Goal: Task Accomplishment & Management: Use online tool/utility

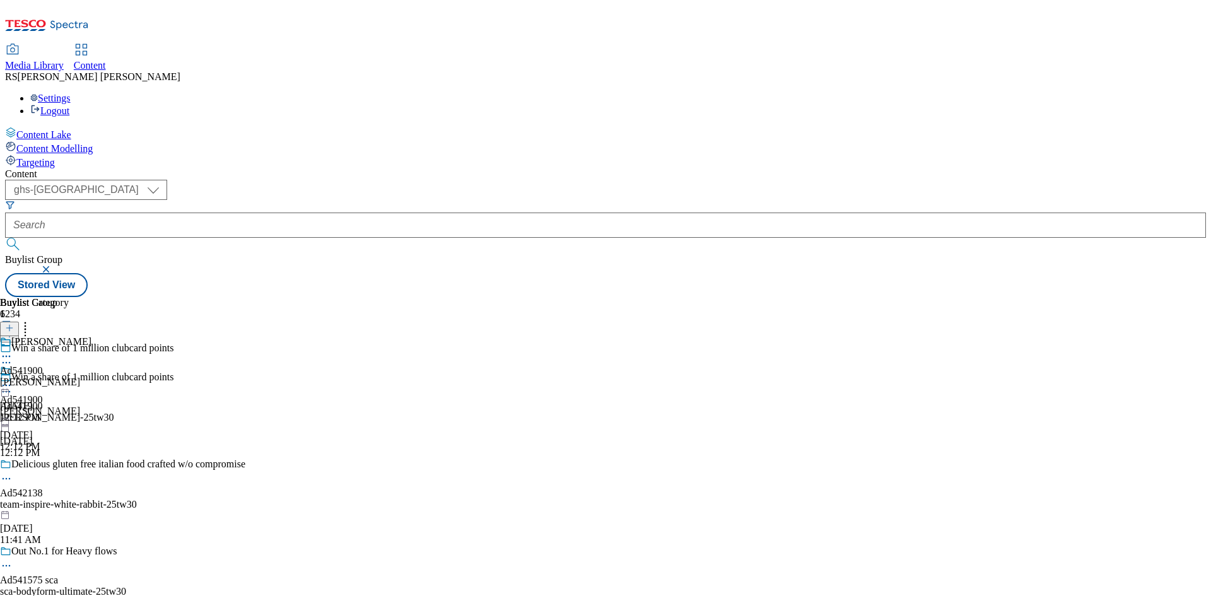
select select "ghs-[GEOGRAPHIC_DATA]"
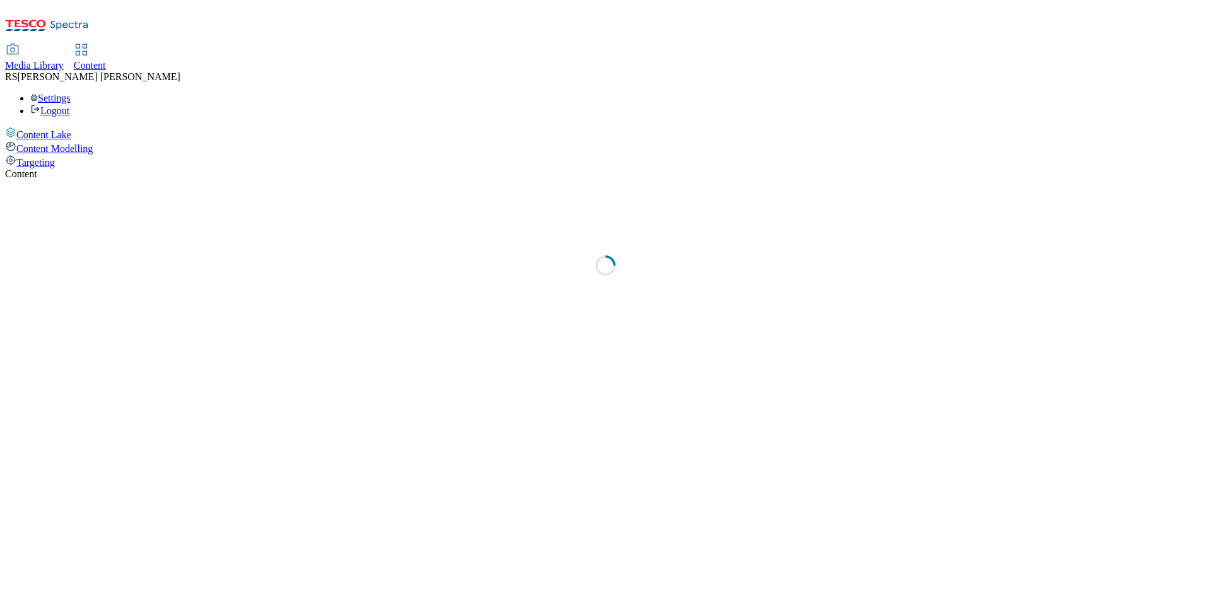
select select "ghs-[GEOGRAPHIC_DATA]"
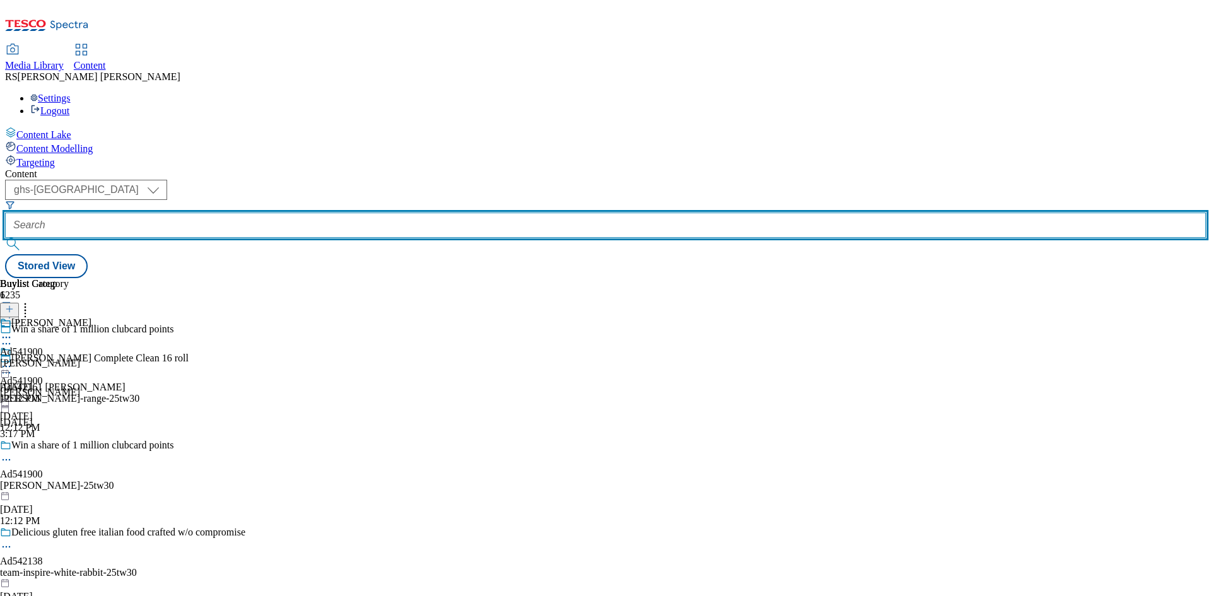
click at [305, 213] on input "text" at bounding box center [605, 225] width 1201 height 25
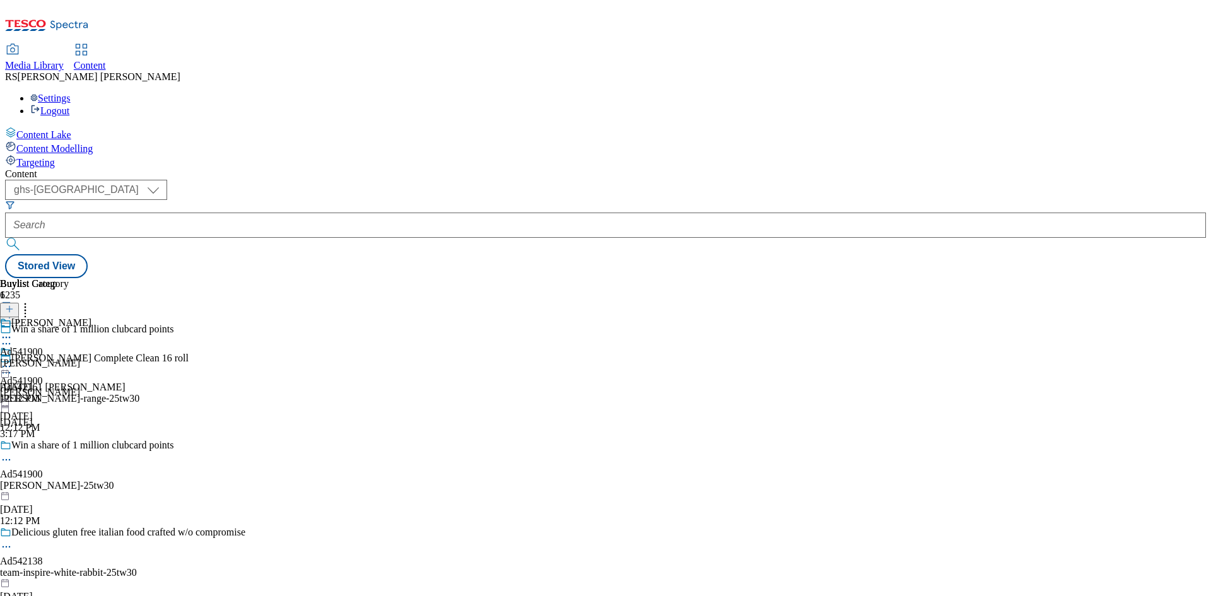
click at [269, 567] on div "team-inspire-white-rabbit-25tw30" at bounding box center [134, 572] width 269 height 11
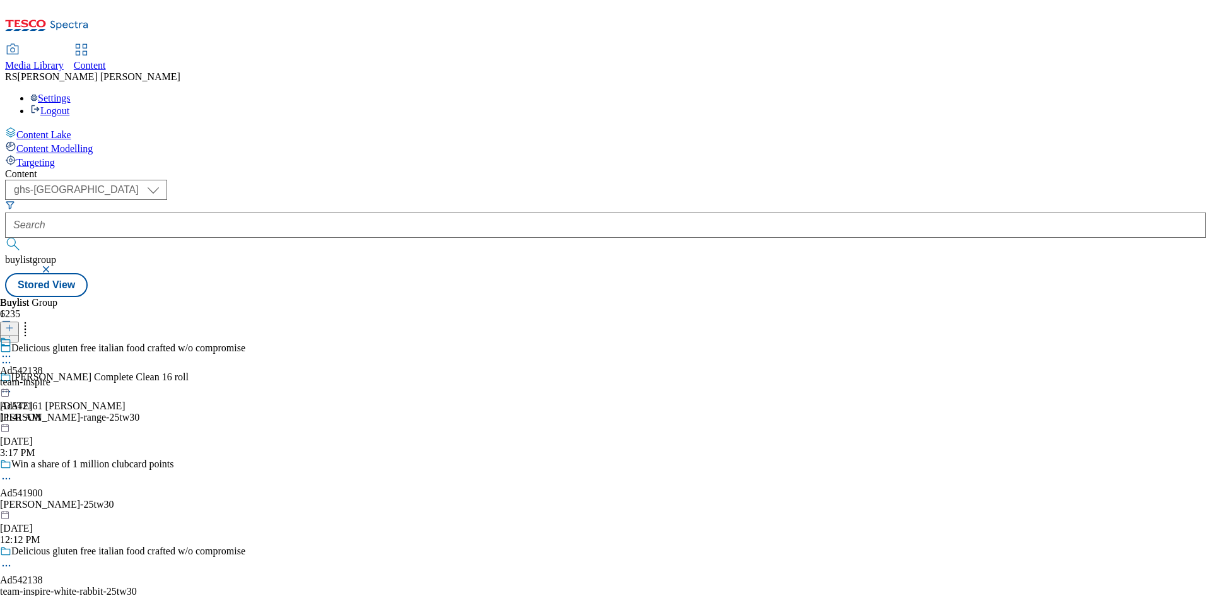
click at [50, 377] on div "team-inspire" at bounding box center [25, 382] width 50 height 11
click at [13, 379] on icon at bounding box center [6, 385] width 13 height 13
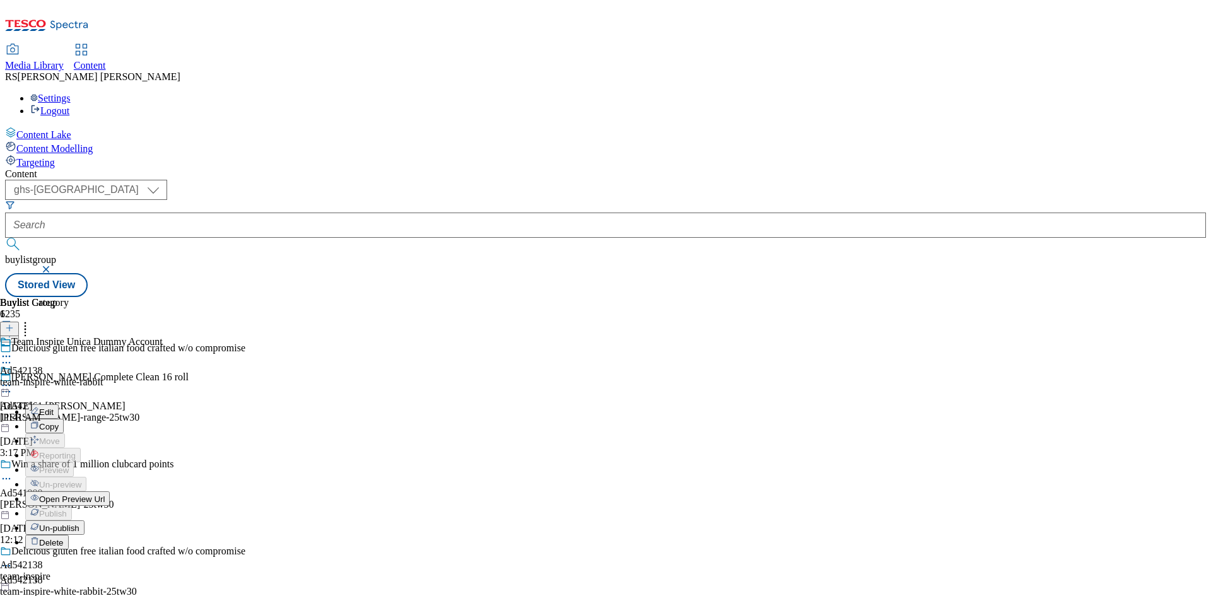
click at [79, 524] on span "Un-publish" at bounding box center [59, 528] width 40 height 9
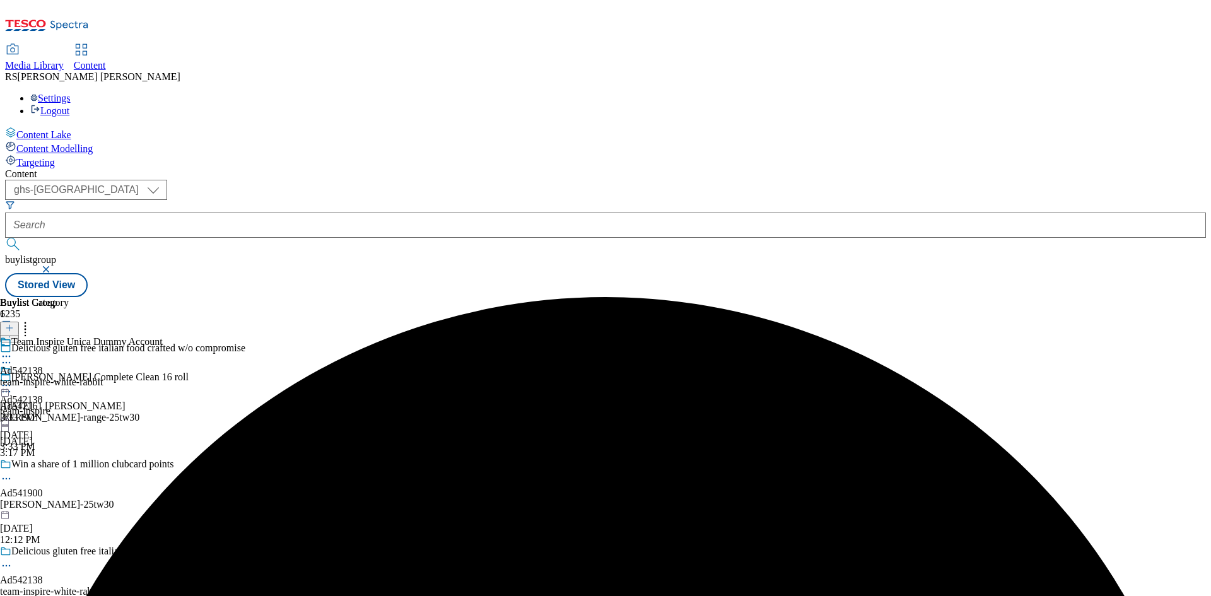
click at [13, 379] on icon at bounding box center [6, 385] width 13 height 13
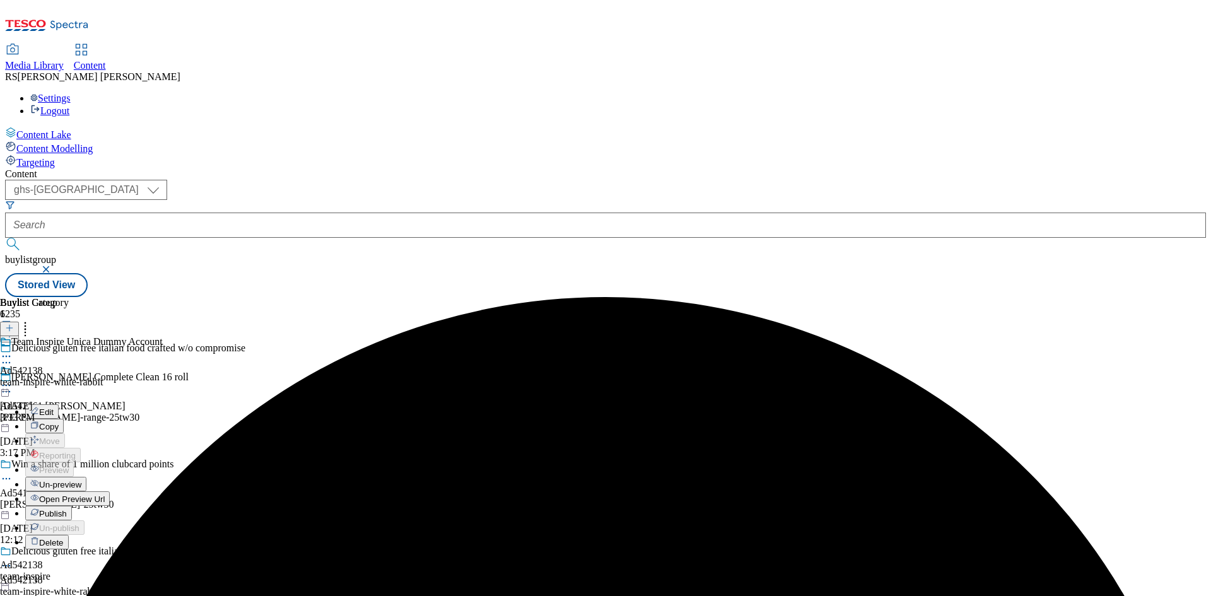
click at [81, 480] on span "Un-preview" at bounding box center [60, 484] width 42 height 9
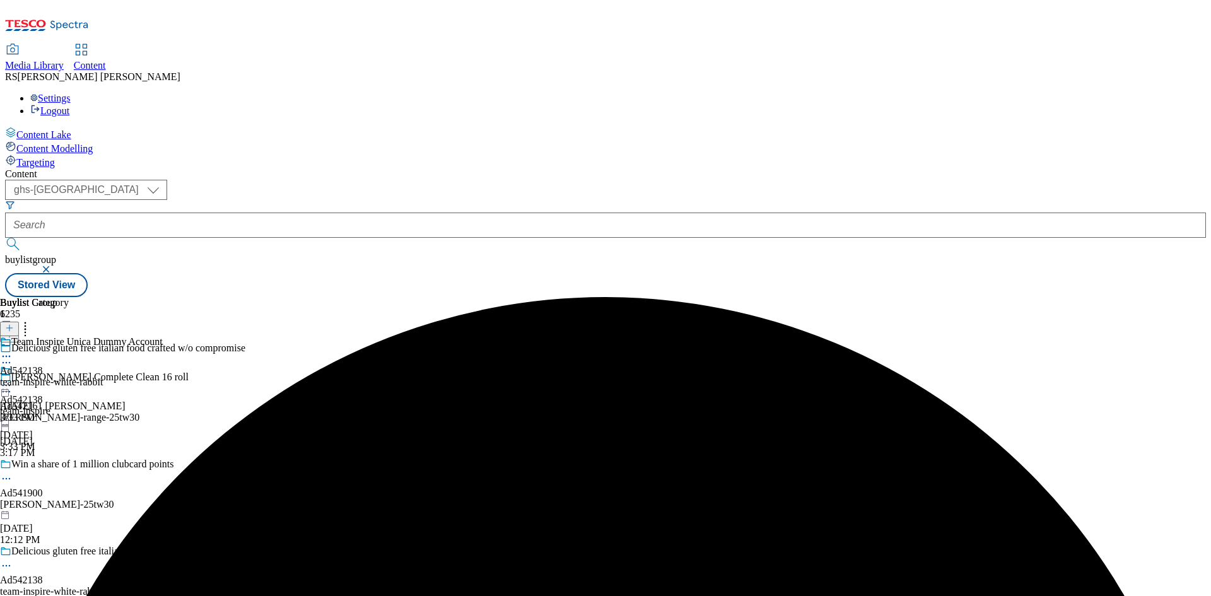
click at [8, 565] on circle at bounding box center [7, 566] width 2 height 2
click at [54, 588] on span "Edit" at bounding box center [46, 592] width 15 height 9
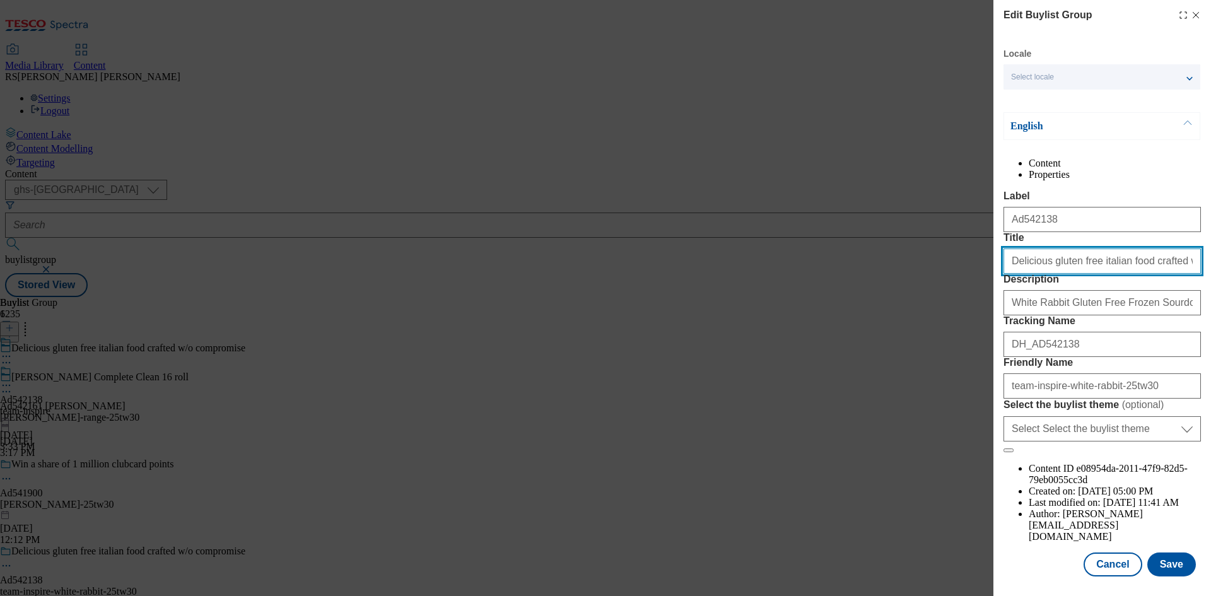
click at [1139, 274] on input "Delicious gluten free italian food crafted w/o compromise" at bounding box center [1102, 261] width 197 height 25
click at [1058, 274] on input "Delicious gluten free italian food crafted w/o compromise" at bounding box center [1102, 261] width 197 height 25
type input "Delicious gluten free Italian food crafted w/o compromise"
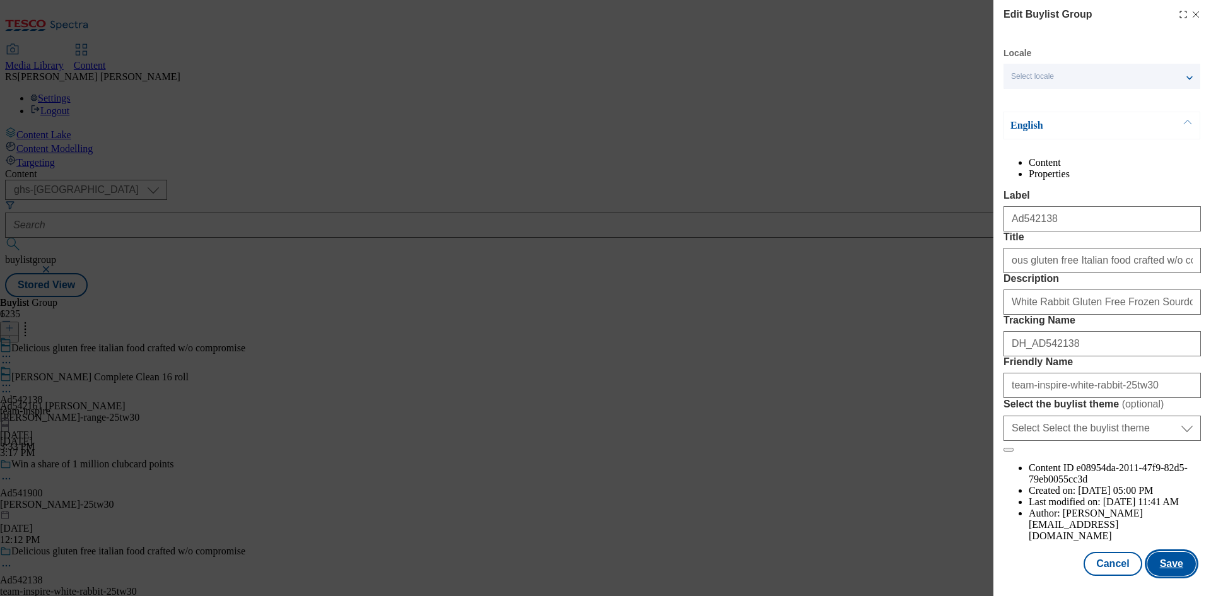
click at [1171, 565] on button "Save" at bounding box center [1171, 564] width 49 height 24
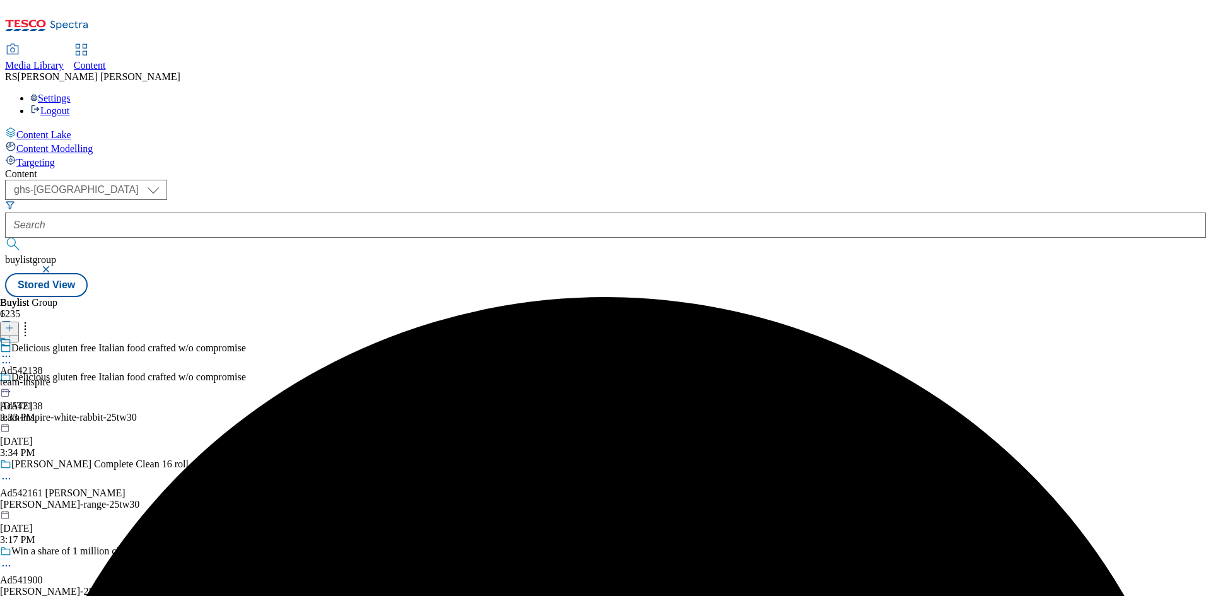
click at [13, 350] on icon at bounding box center [6, 356] width 13 height 13
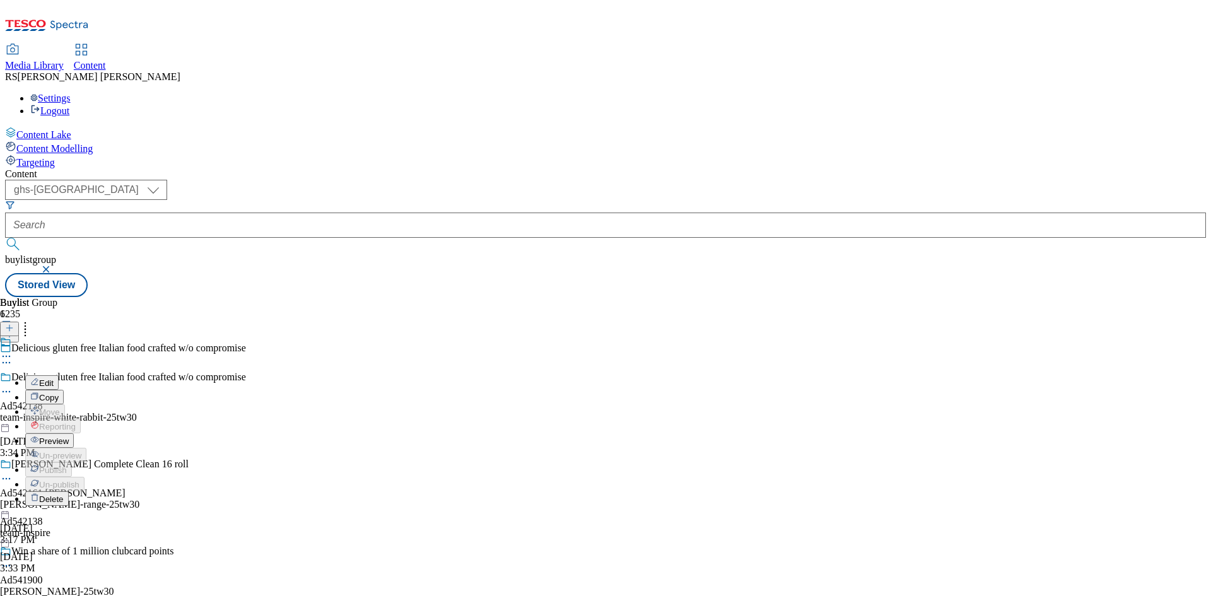
click at [74, 433] on button "Preview" at bounding box center [49, 440] width 49 height 15
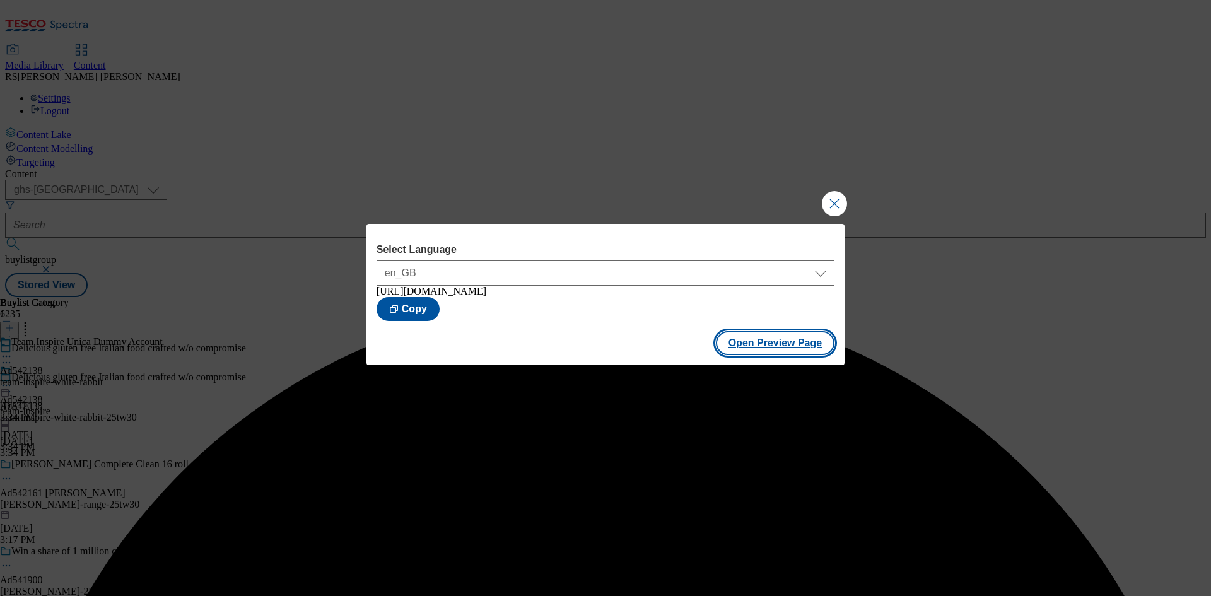
click at [777, 352] on button "Open Preview Page" at bounding box center [775, 343] width 119 height 24
click at [832, 195] on button "Close Modal" at bounding box center [834, 203] width 25 height 25
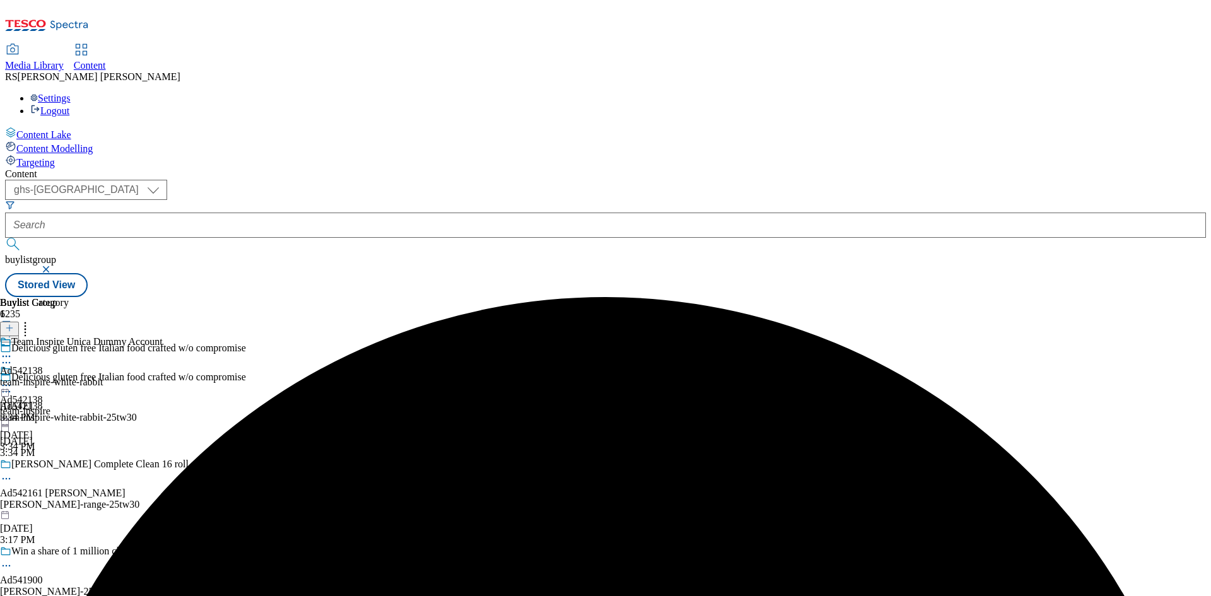
click at [13, 379] on icon at bounding box center [6, 385] width 13 height 13
click at [72, 506] on button "Publish" at bounding box center [48, 513] width 47 height 15
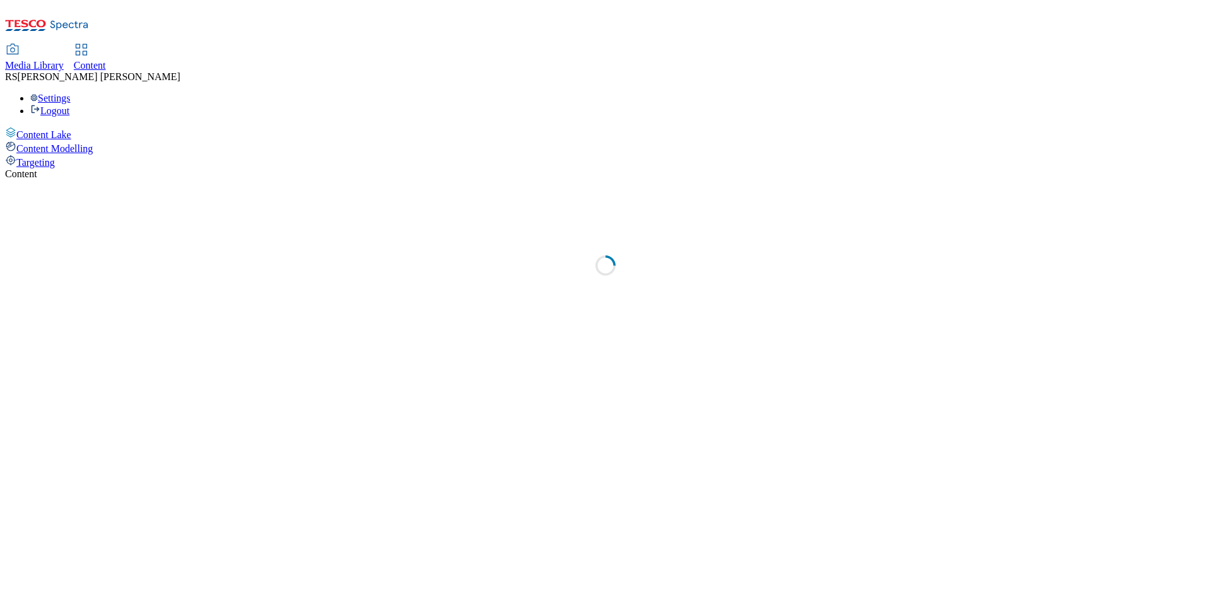
select select "ghs-[GEOGRAPHIC_DATA]"
select select "ghs-uk"
select select "ghs-[GEOGRAPHIC_DATA]"
